Goal: Consume media (video, audio)

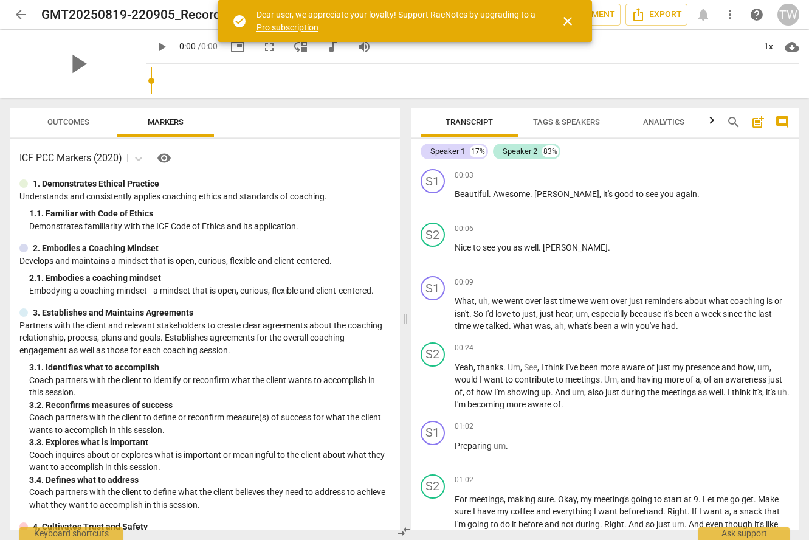
click at [567, 28] on button "close" at bounding box center [567, 21] width 29 height 29
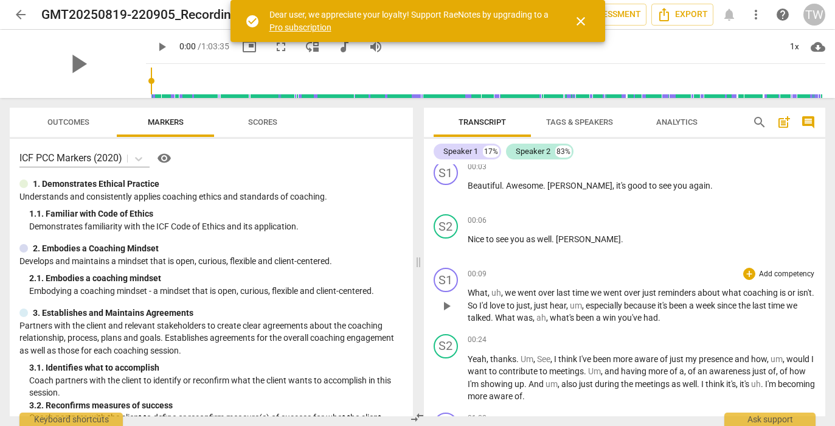
scroll to position [9, 0]
click at [579, 19] on span "close" at bounding box center [580, 21] width 15 height 15
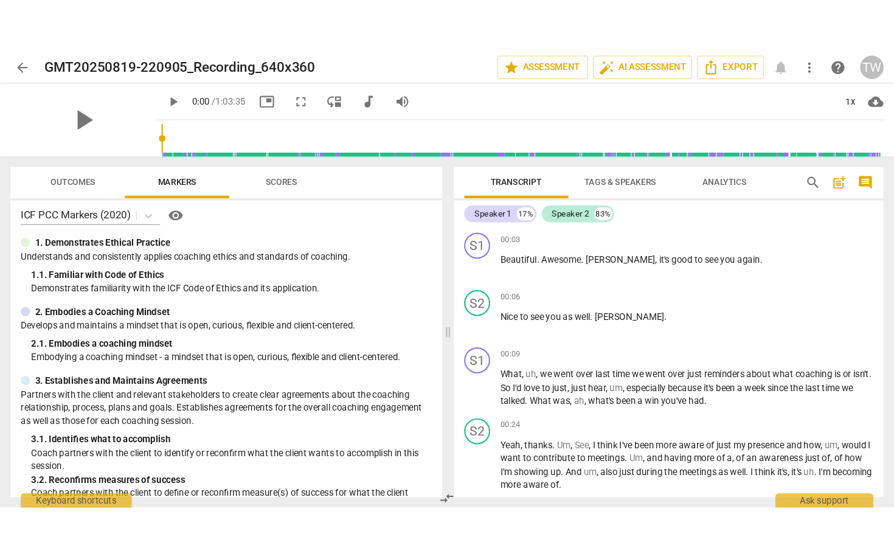
scroll to position [0, 0]
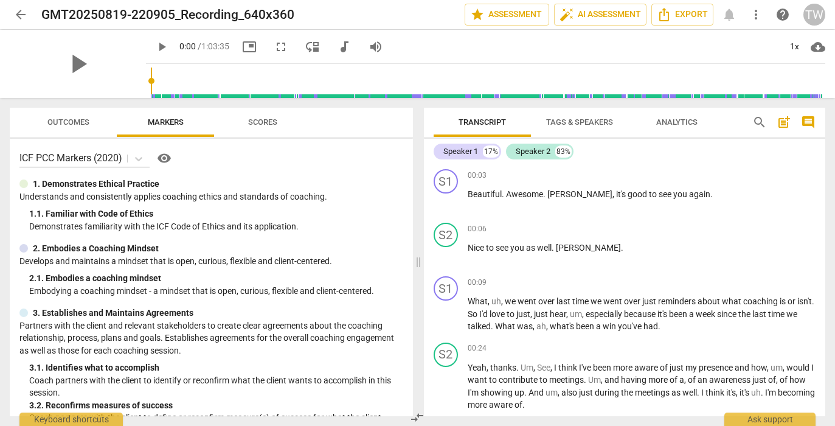
click at [274, 46] on span "fullscreen" at bounding box center [281, 47] width 15 height 15
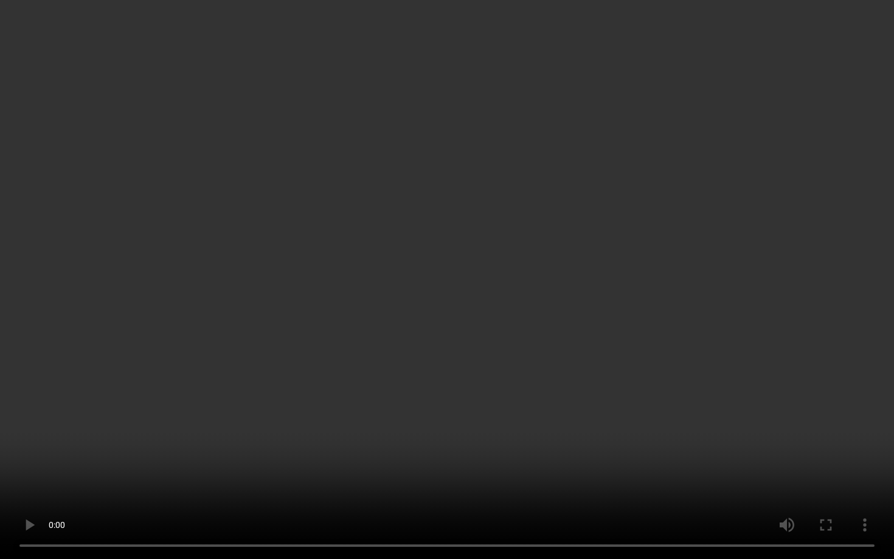
scroll to position [392, 0]
click at [313, 302] on video at bounding box center [447, 279] width 894 height 559
click at [438, 270] on video at bounding box center [447, 279] width 894 height 559
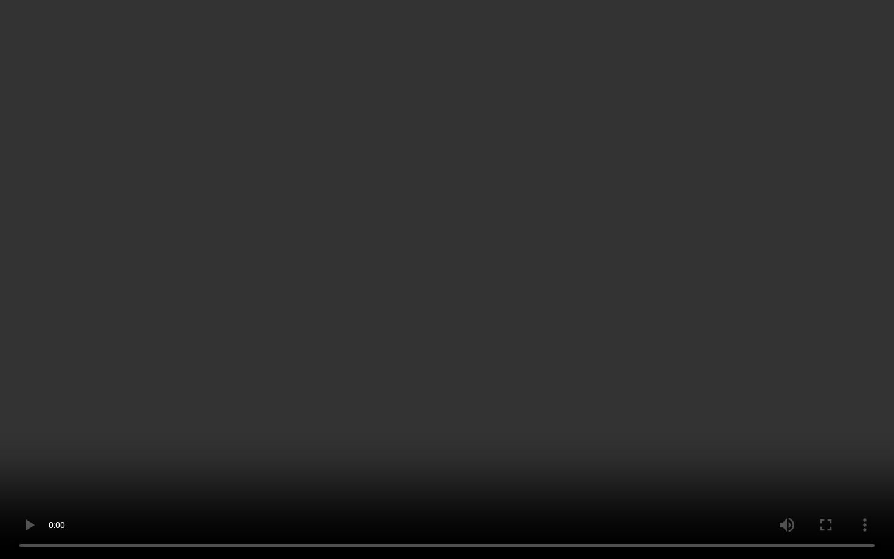
click at [261, 368] on video at bounding box center [447, 279] width 894 height 559
click at [441, 357] on video at bounding box center [447, 279] width 894 height 559
click at [404, 354] on video at bounding box center [447, 279] width 894 height 559
type input "3134"
